Goal: Information Seeking & Learning: Learn about a topic

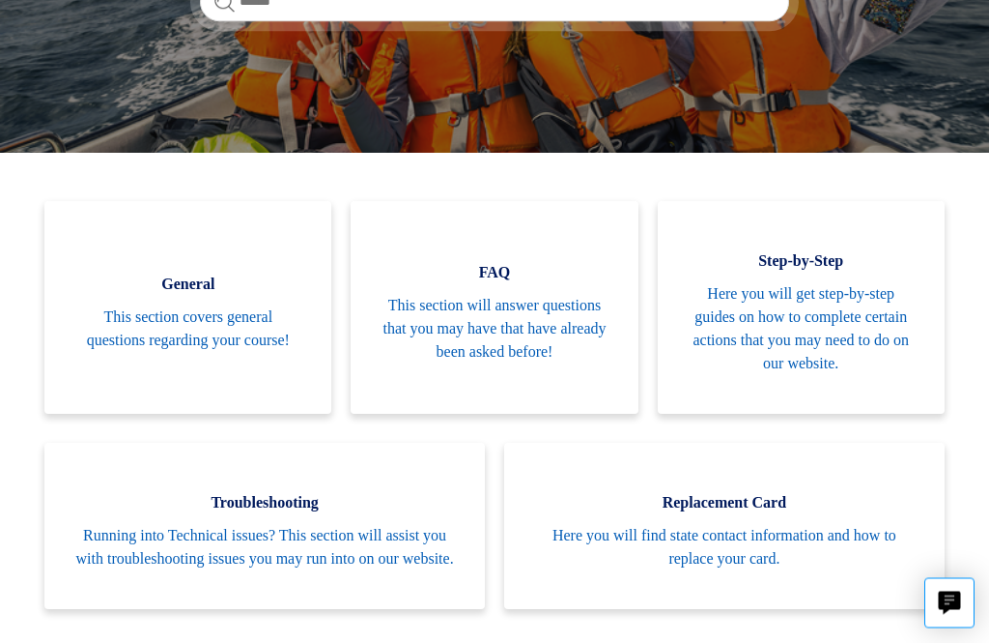
scroll to position [357, 0]
click at [267, 333] on span "This section covers general questions regarding your course!" at bounding box center [187, 328] width 229 height 46
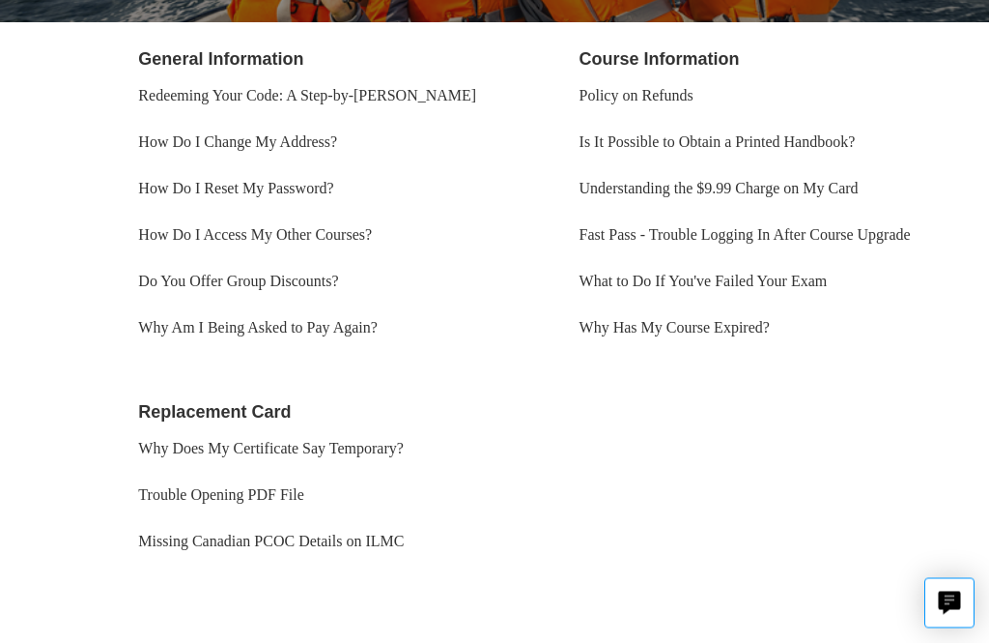
scroll to position [379, 0]
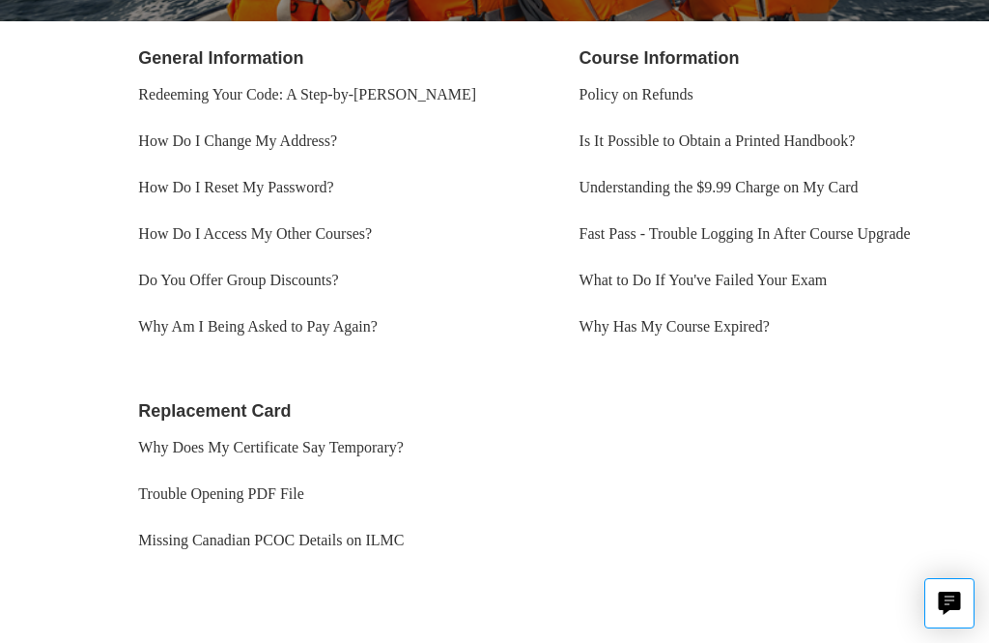
click at [368, 329] on link "Why Am I Being Asked to Pay Again?" at bounding box center [258, 326] width 240 height 16
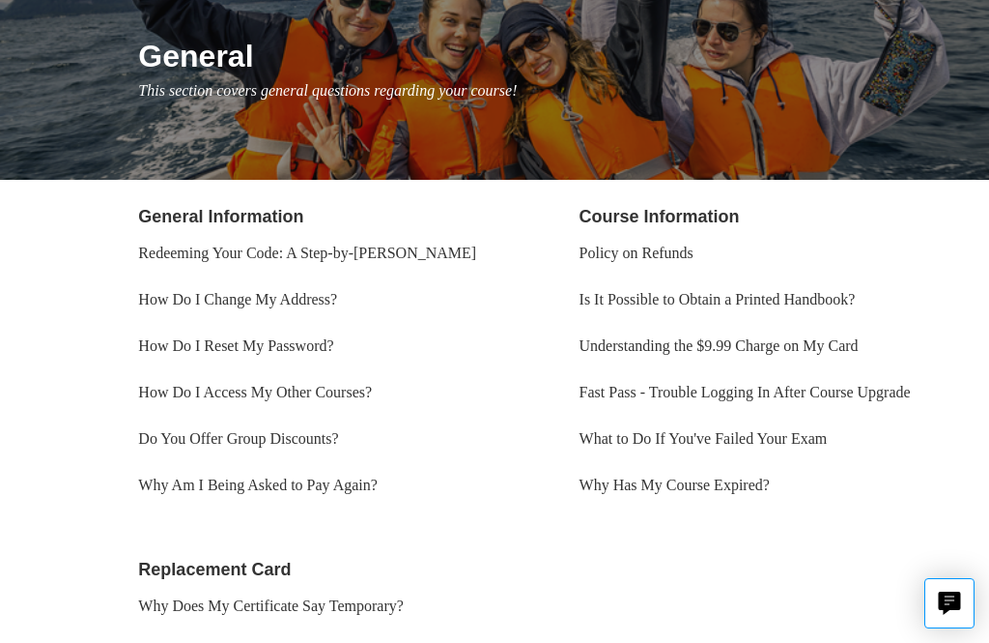
scroll to position [218, 0]
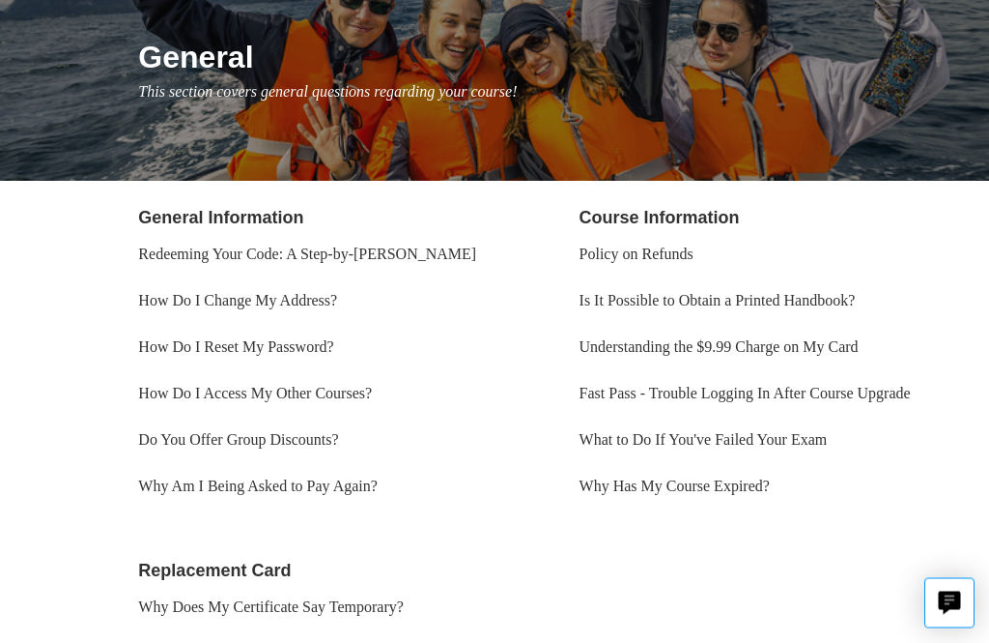
click at [744, 495] on link "Why Has My Course Expired?" at bounding box center [675, 486] width 190 height 16
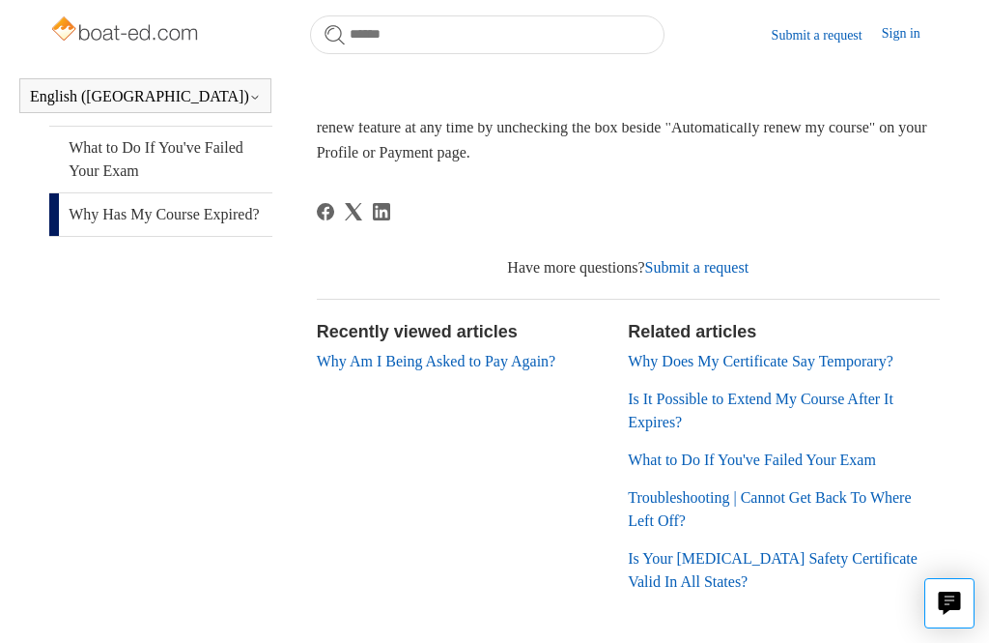
scroll to position [514, 0]
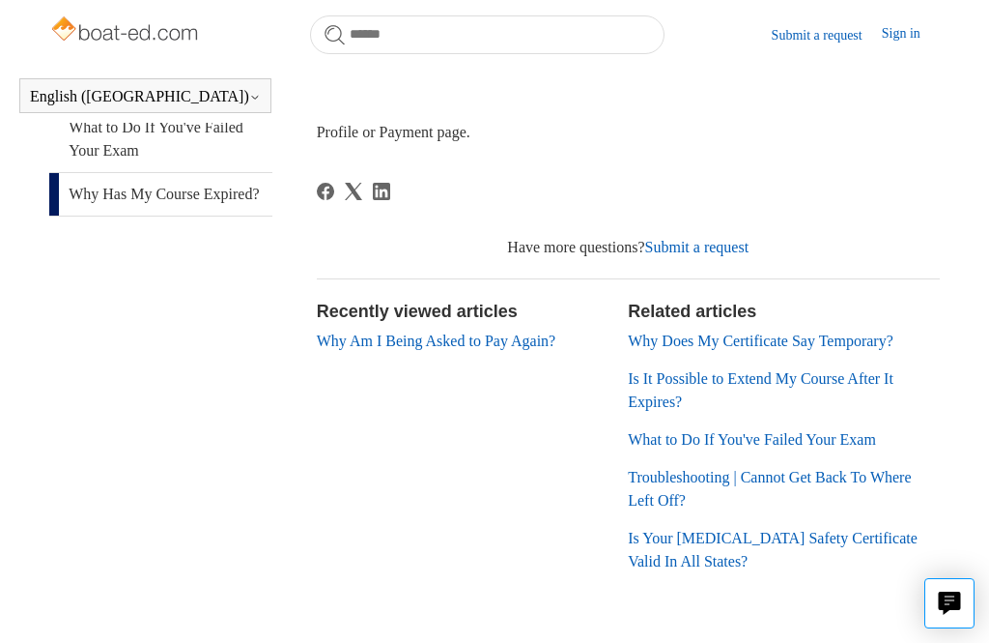
click at [877, 344] on link "Why Does My Certificate Say Temporary?" at bounding box center [761, 340] width 266 height 16
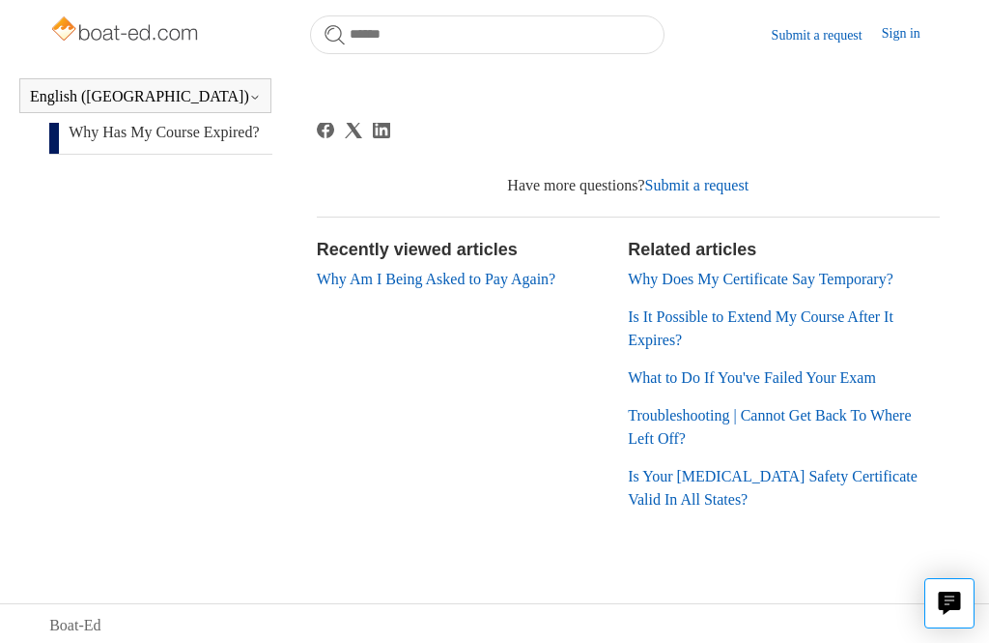
click at [825, 480] on link "Is Your Boating Safety Certificate Valid In All States?" at bounding box center [773, 488] width 290 height 40
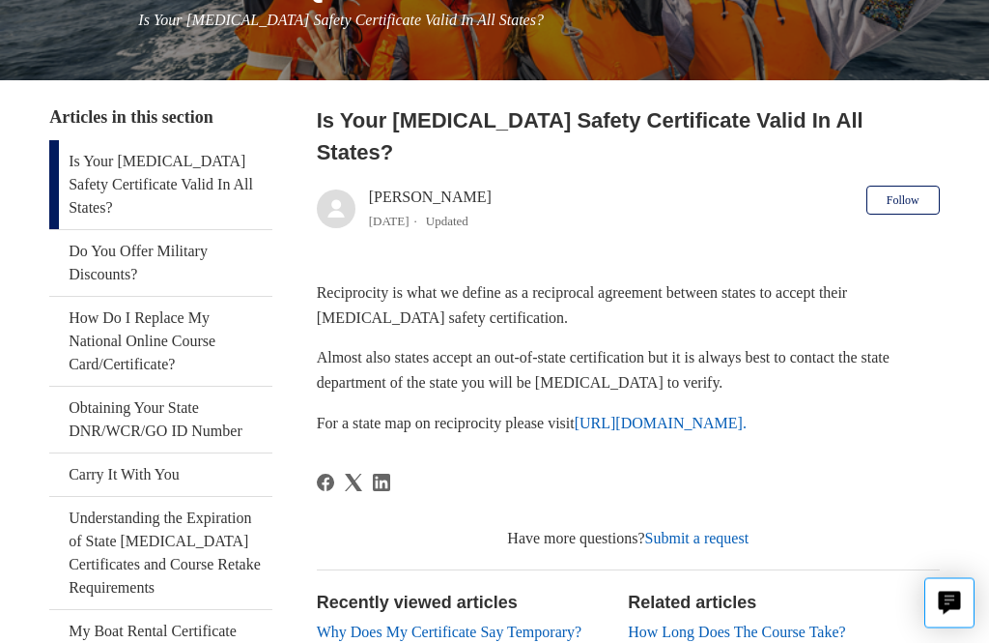
scroll to position [292, 0]
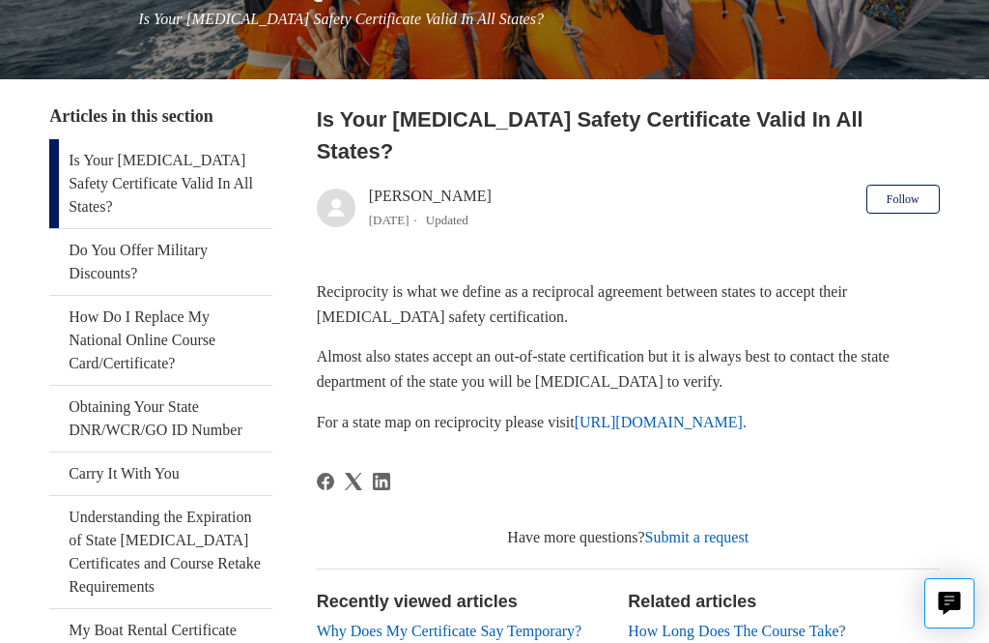
click at [674, 417] on link "[URL][DOMAIN_NAME]." at bounding box center [661, 422] width 172 height 16
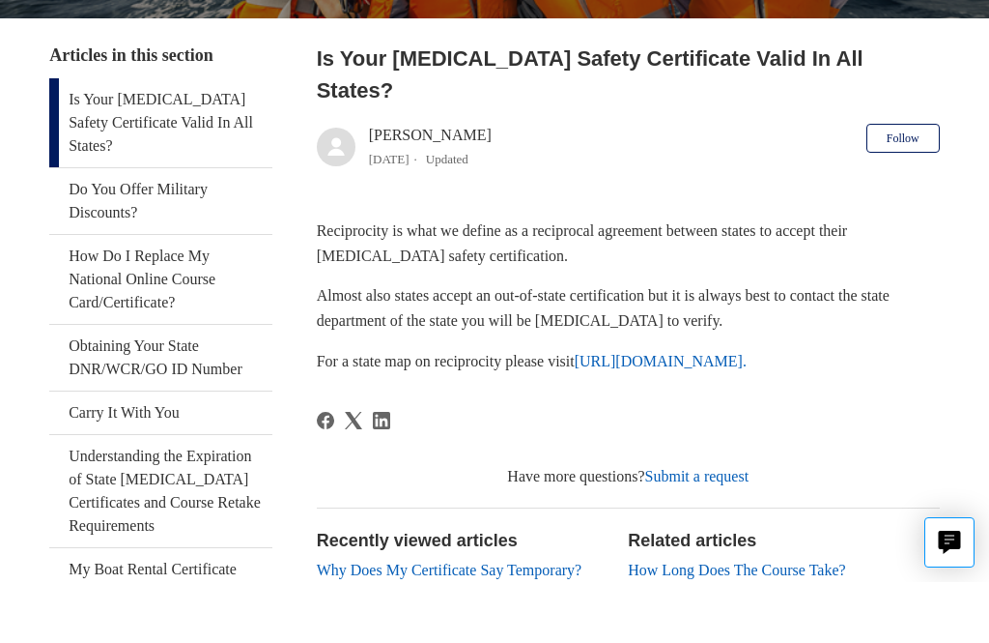
scroll to position [354, 0]
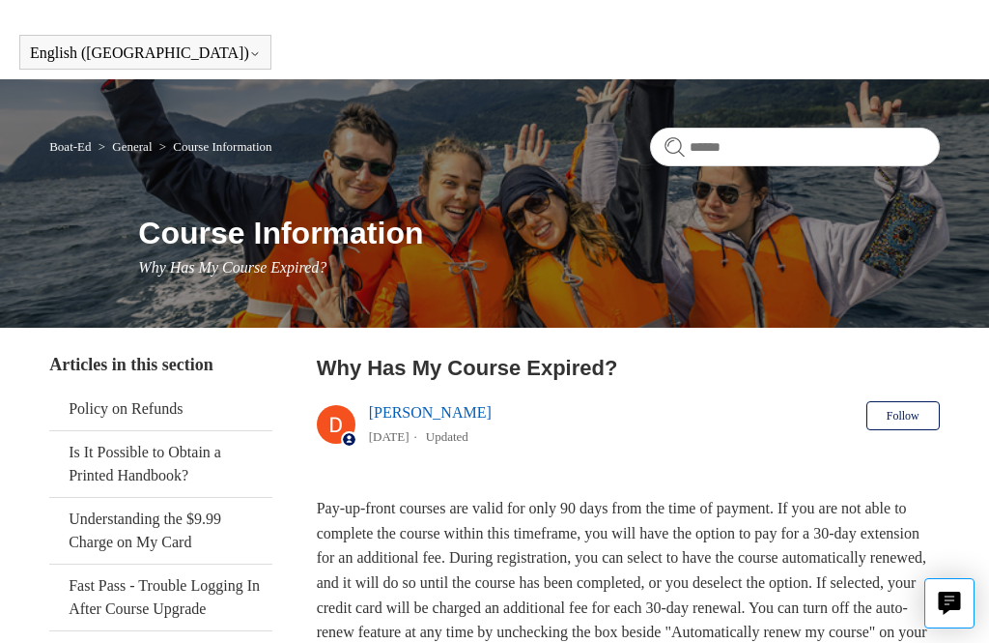
scroll to position [33, 0]
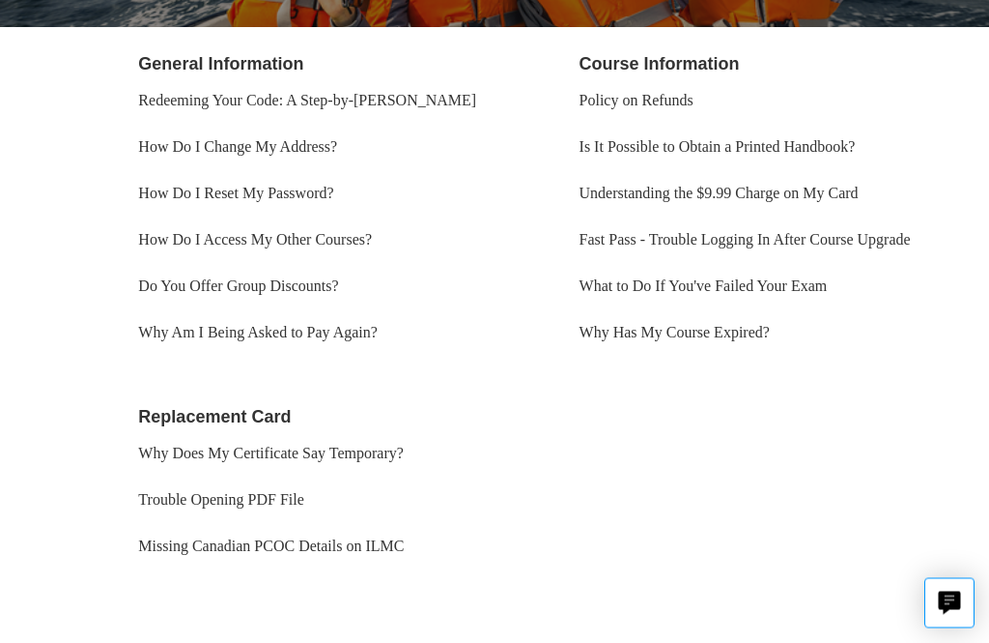
scroll to position [373, 0]
click at [402, 554] on link "Missing Canadian PCOC Details on ILMC" at bounding box center [271, 545] width 266 height 16
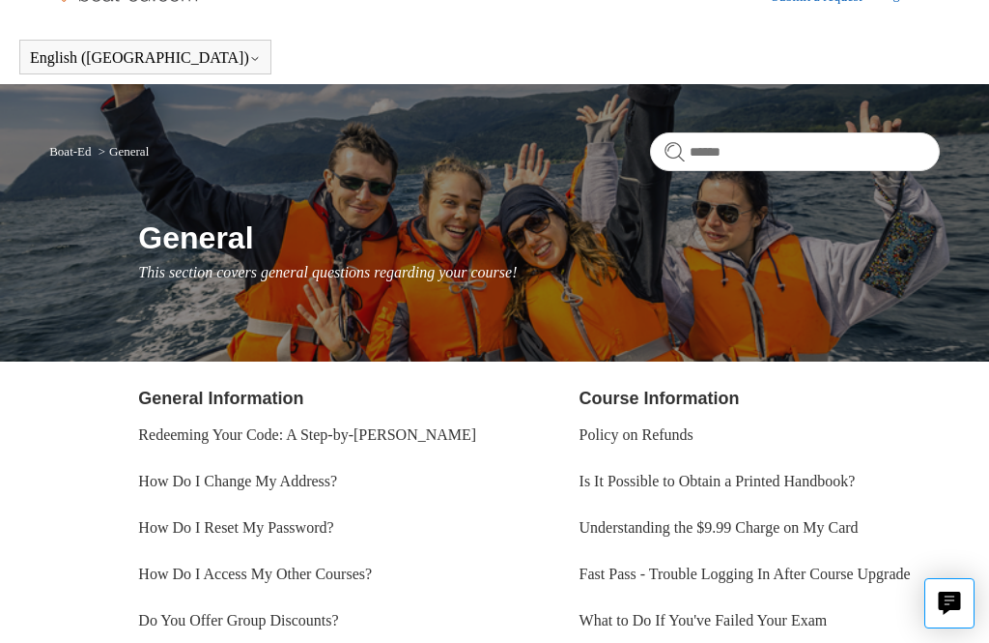
scroll to position [0, 0]
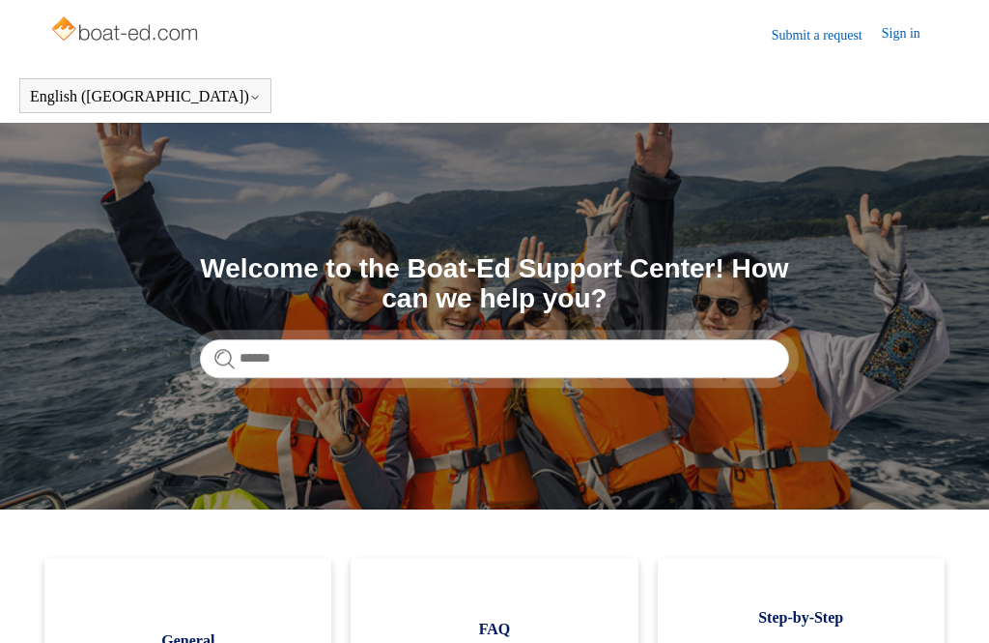
scroll to position [418, 0]
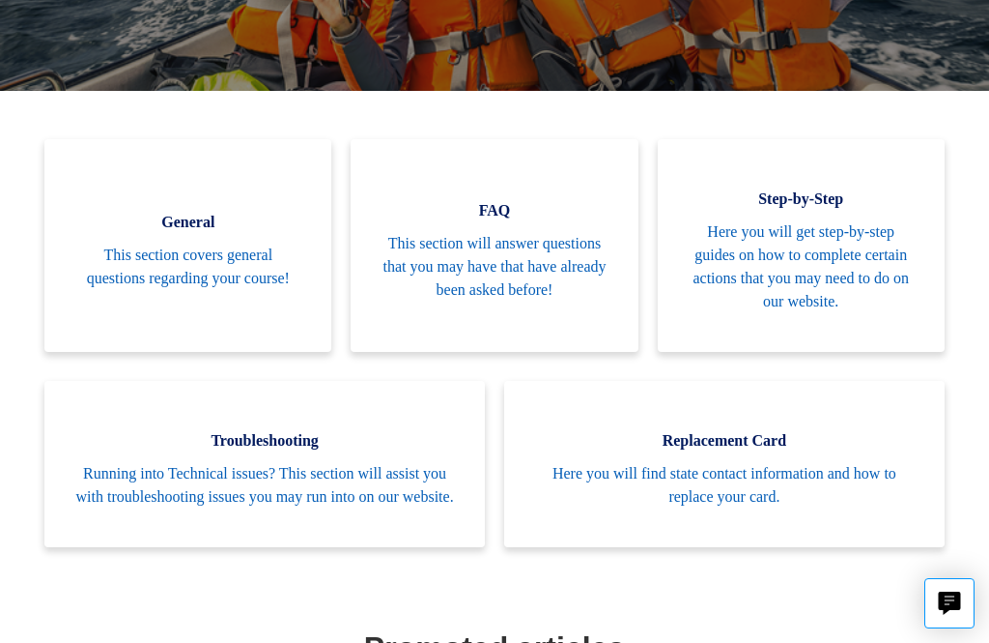
click at [532, 277] on span "This section will answer questions that you may have that have already been ask…" at bounding box center [494, 267] width 229 height 70
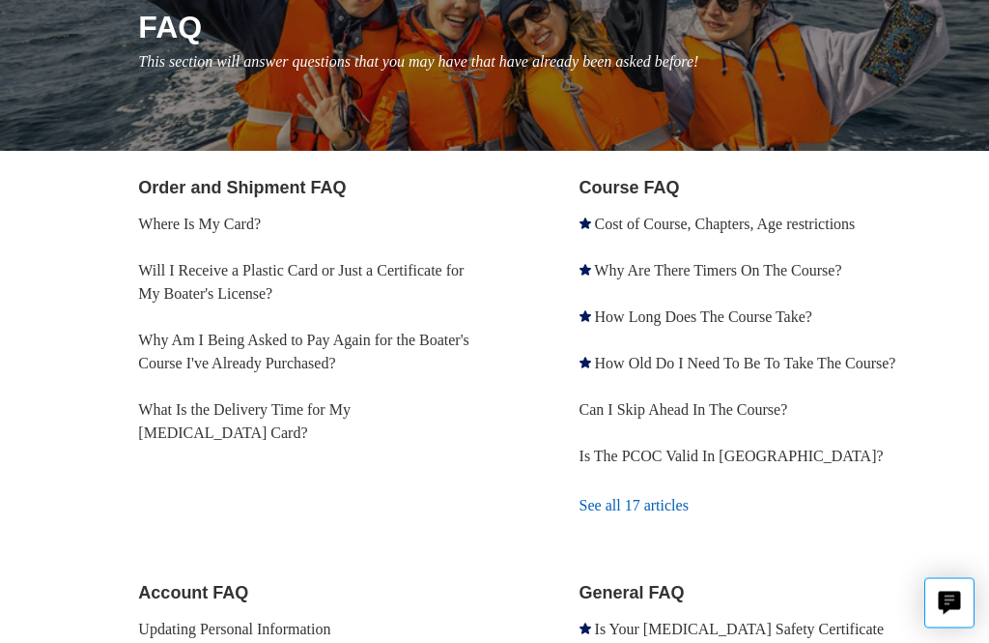
scroll to position [249, 0]
click at [818, 226] on link "Cost of Course, Chapters, Age restrictions" at bounding box center [725, 223] width 261 height 16
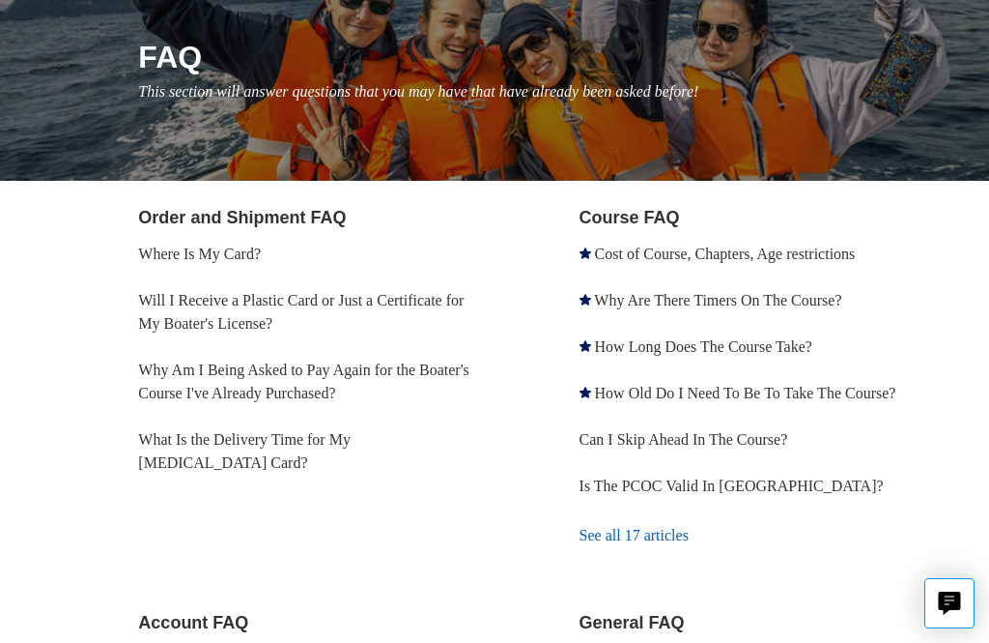
scroll to position [218, 0]
click at [795, 353] on link "How Long Does The Course Take?" at bounding box center [703, 347] width 217 height 16
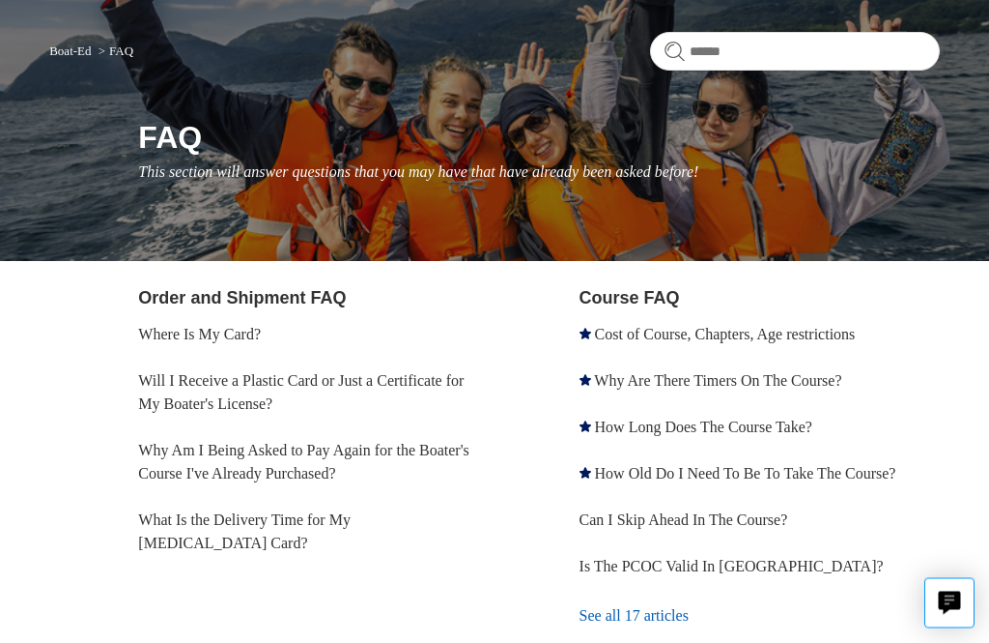
scroll to position [139, 0]
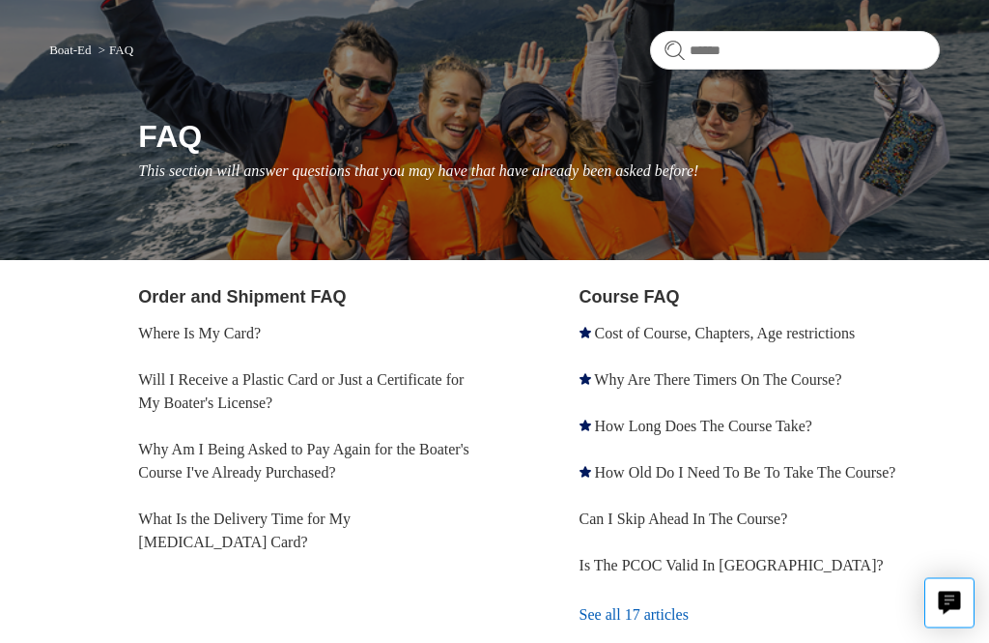
click at [436, 387] on link "Will I Receive a Plastic Card or Just a Certificate for My Boater's License?" at bounding box center [301, 392] width 326 height 40
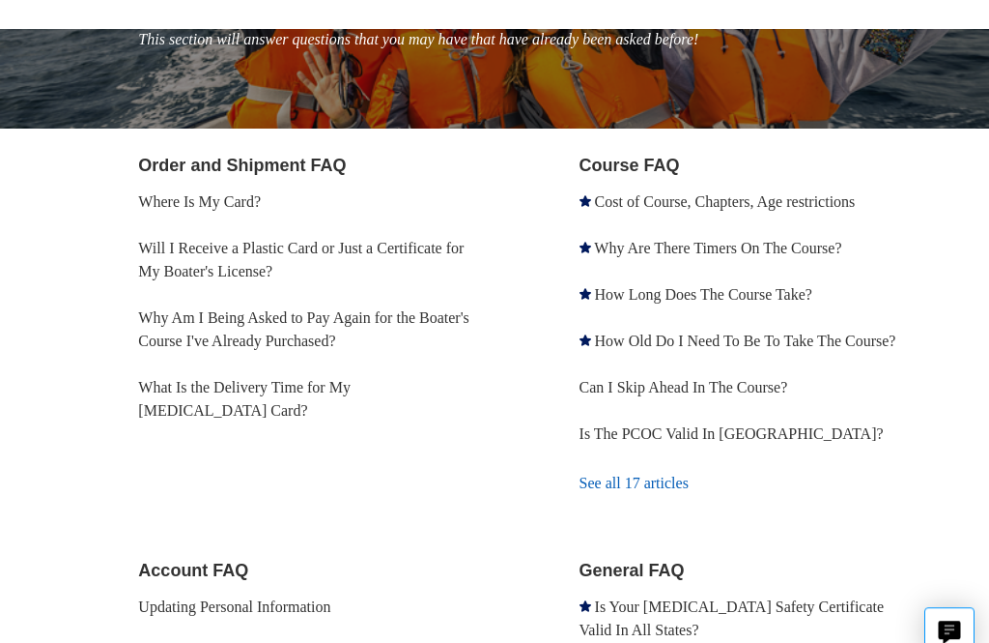
scroll to position [0, 0]
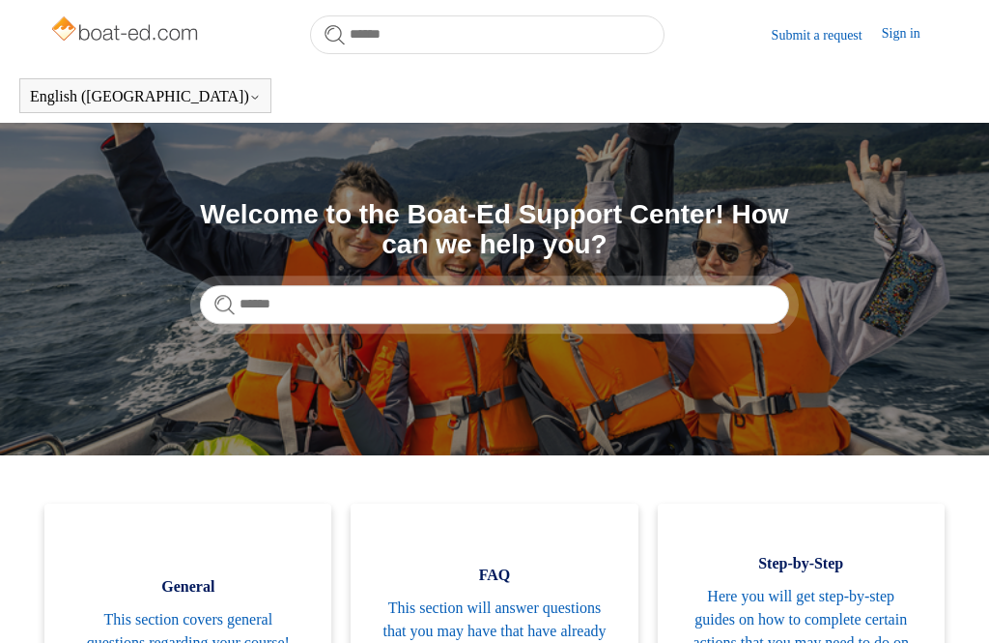
scroll to position [418, 0]
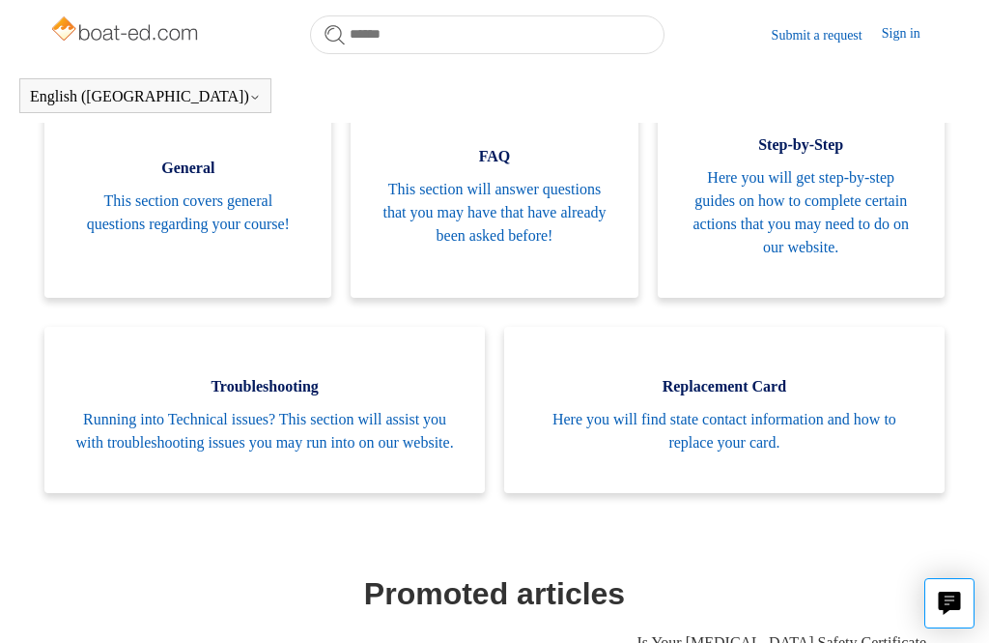
click at [818, 240] on span "Here you will get step-by-step guides on how to complete certain actions that y…" at bounding box center [801, 212] width 229 height 93
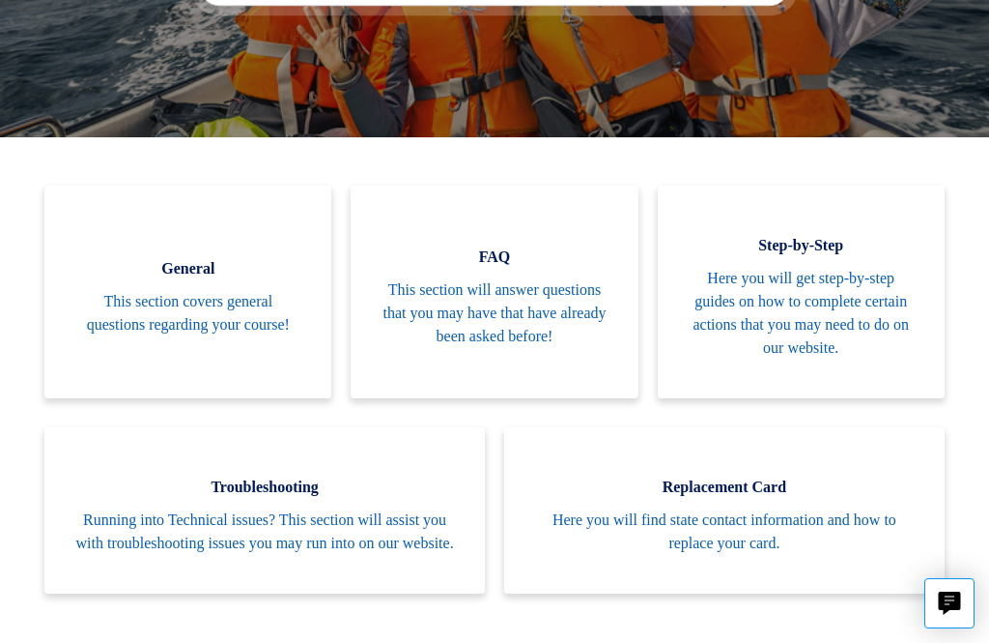
scroll to position [0, 0]
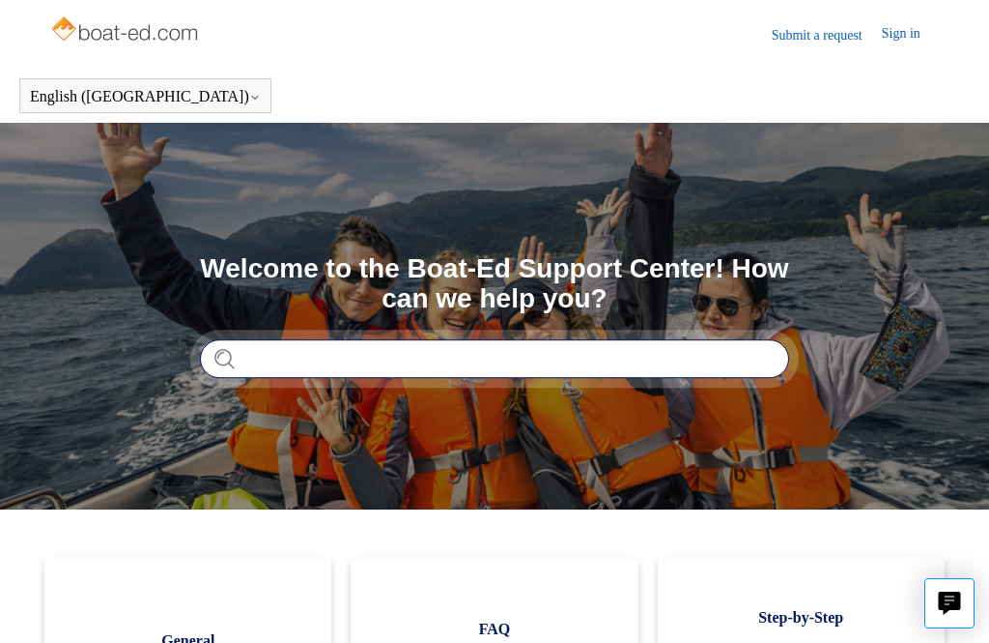
click at [699, 358] on input "Search" at bounding box center [494, 358] width 589 height 39
